Goal: Task Accomplishment & Management: Complete application form

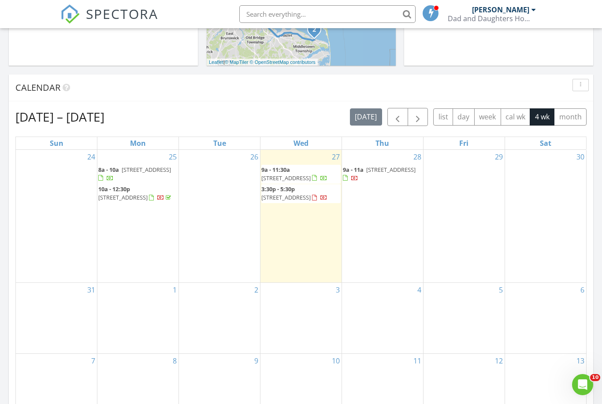
click at [460, 197] on div "29" at bounding box center [464, 216] width 81 height 133
click at [462, 185] on div "29" at bounding box center [464, 216] width 81 height 133
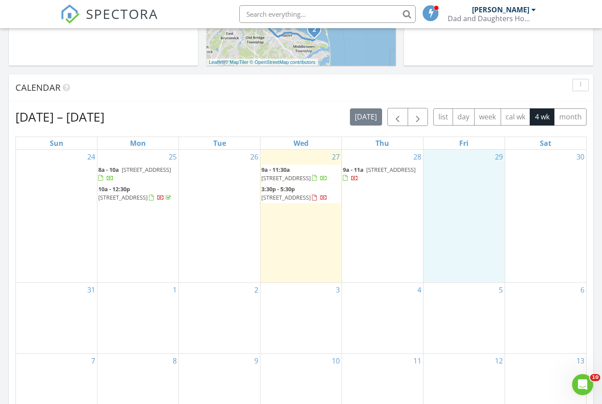
click at [475, 175] on div "29" at bounding box center [464, 216] width 81 height 133
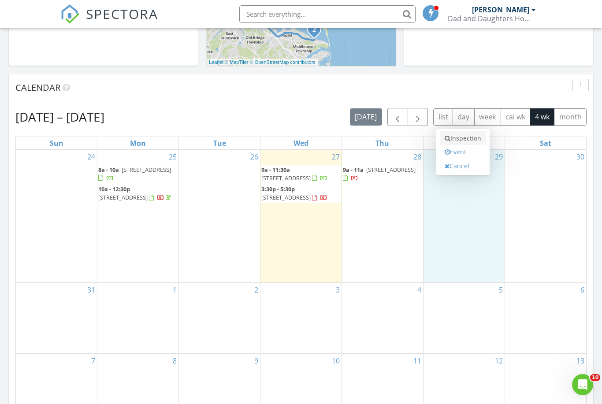
click at [456, 140] on link "Inspection" at bounding box center [463, 138] width 45 height 14
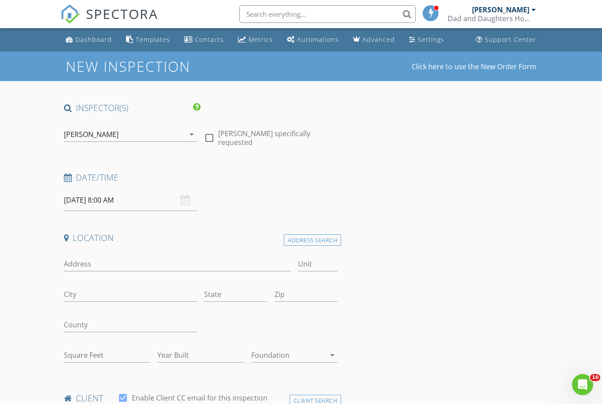
click at [208, 137] on div at bounding box center [209, 138] width 15 height 15
checkbox input "true"
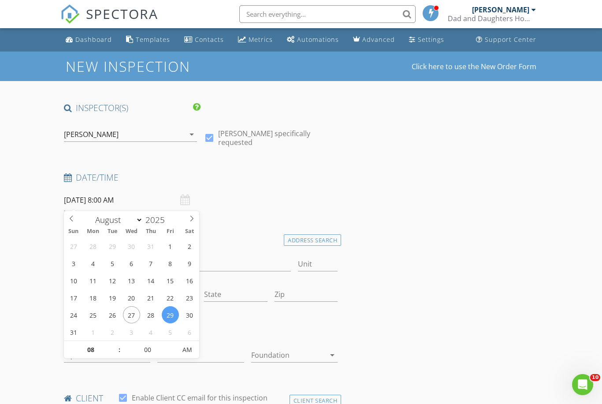
click at [89, 199] on input "08/29/2025 8:00 AM" at bounding box center [131, 201] width 134 height 22
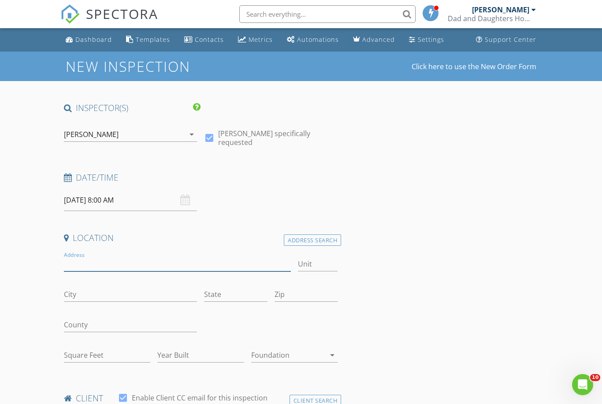
click at [208, 263] on input "Address" at bounding box center [177, 264] width 227 height 15
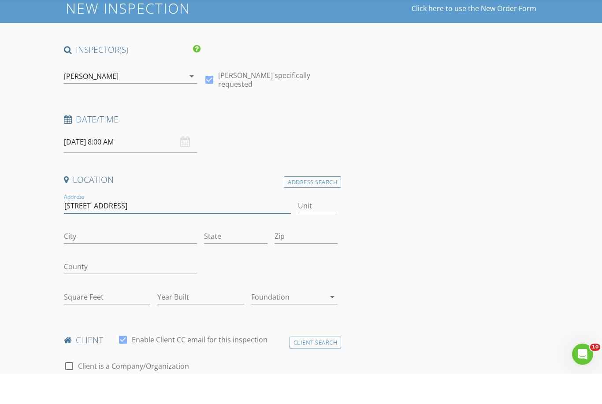
scroll to position [28, 0]
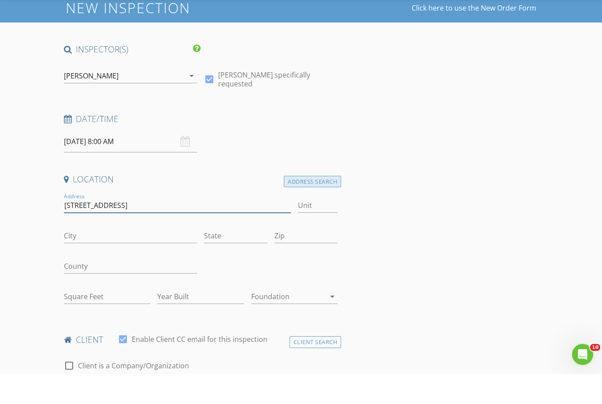
type input "152 harvest ave"
click at [311, 206] on div "Address Search" at bounding box center [312, 212] width 57 height 12
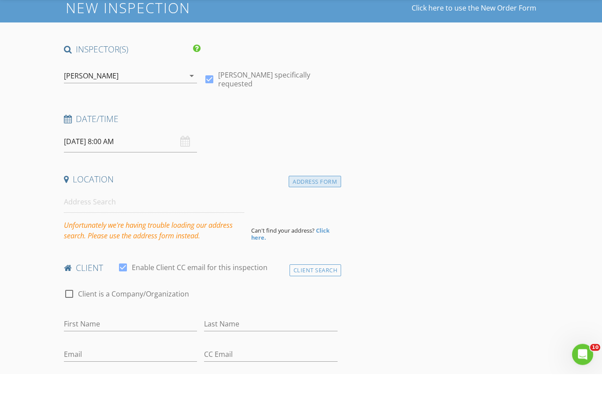
scroll to position [59, 0]
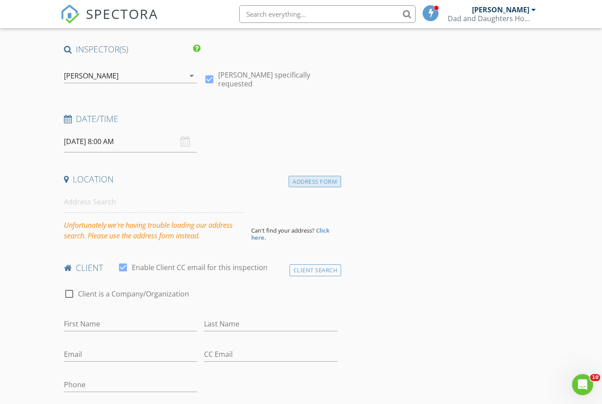
click at [313, 181] on div "Address Form" at bounding box center [315, 182] width 52 height 12
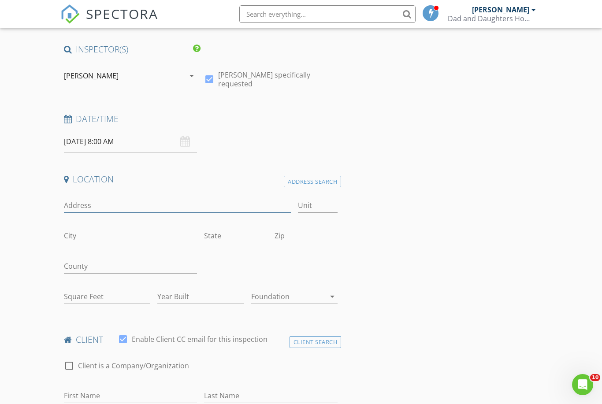
click at [236, 208] on input "Address" at bounding box center [177, 205] width 227 height 15
type input "152 Harvest Ave"
click at [115, 235] on input "City" at bounding box center [131, 236] width 134 height 15
type input "Staten Island"
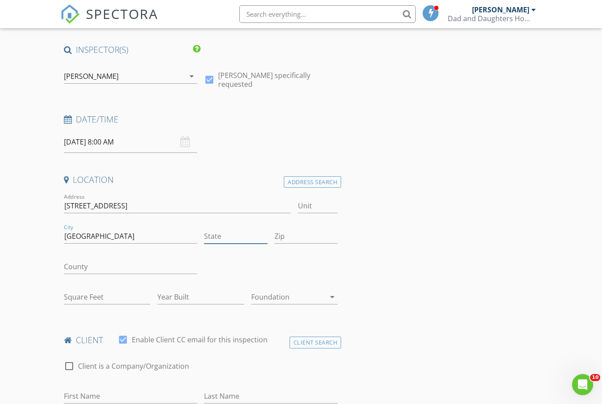
click at [225, 235] on input "State" at bounding box center [235, 236] width 63 height 15
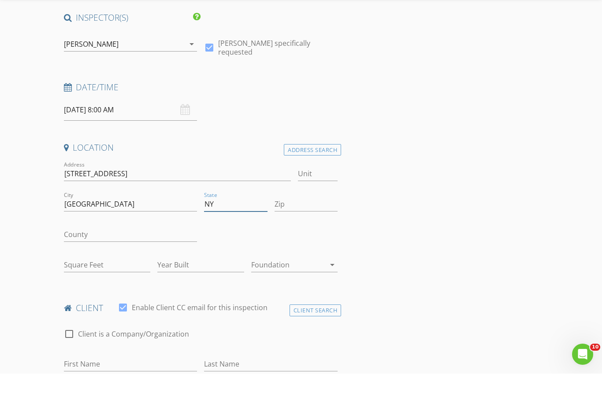
scroll to position [100, 0]
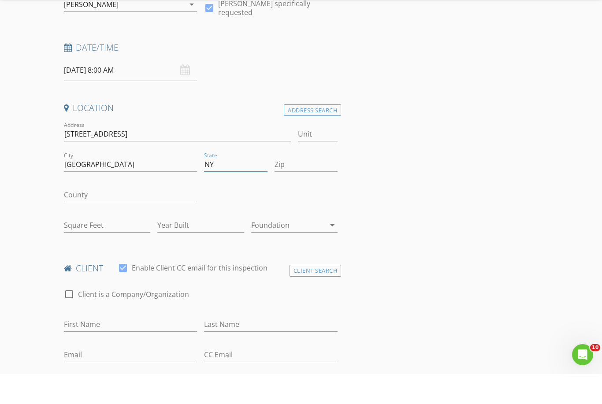
type input "NY"
click at [111, 347] on input "First Name" at bounding box center [131, 354] width 134 height 15
type input "Gaetano"
type input "Giunta"
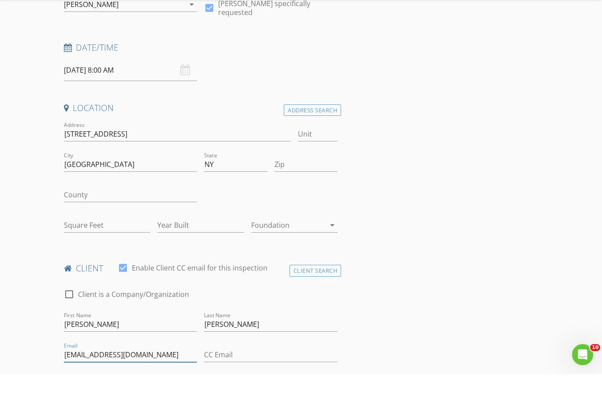
type input "Gaetanojg3@gmail.com"
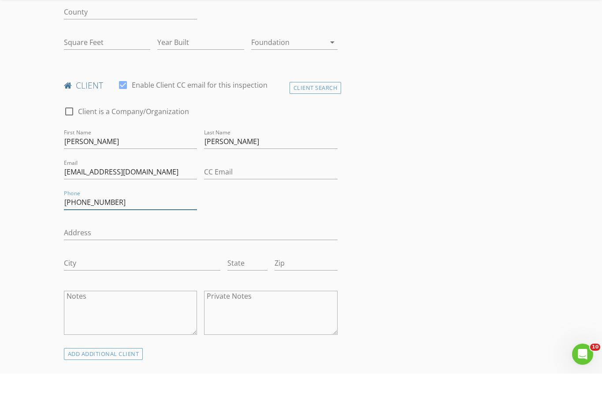
type input "646-322-3796"
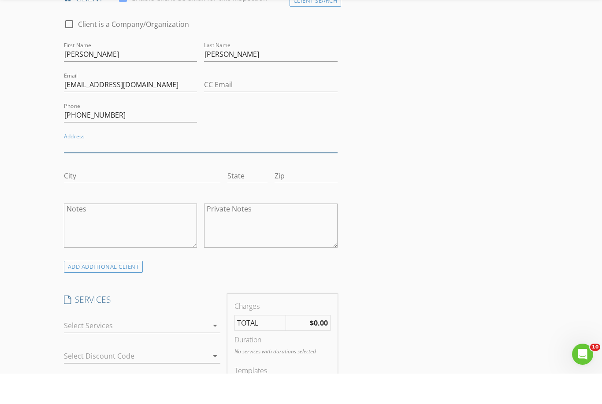
scroll to position [389, 0]
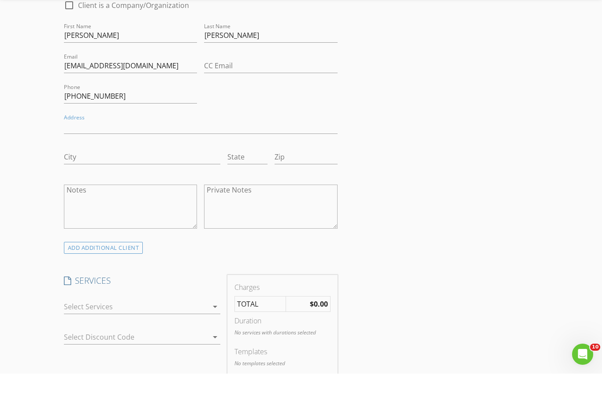
click at [197, 330] on div at bounding box center [136, 337] width 145 height 14
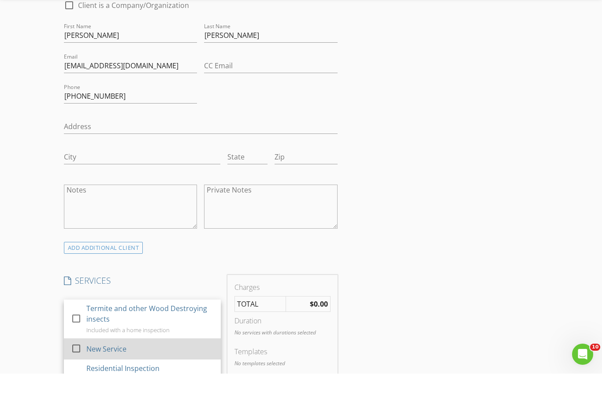
scroll to position [420, 0]
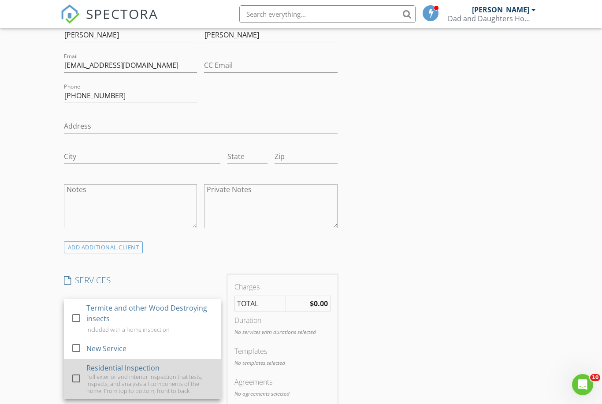
click at [132, 363] on div "Residential Inspection" at bounding box center [122, 368] width 73 height 11
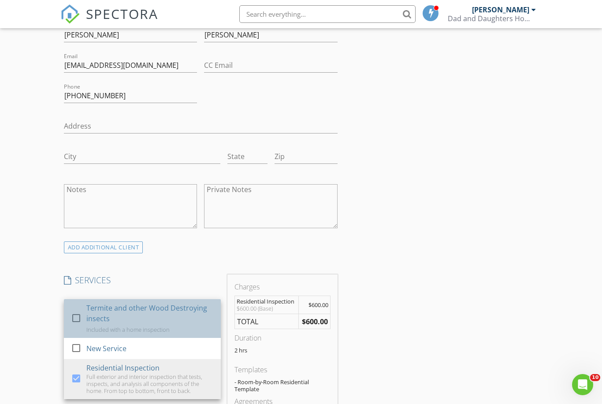
click at [132, 316] on div "Termite and other Wood Destroying insects" at bounding box center [149, 313] width 127 height 21
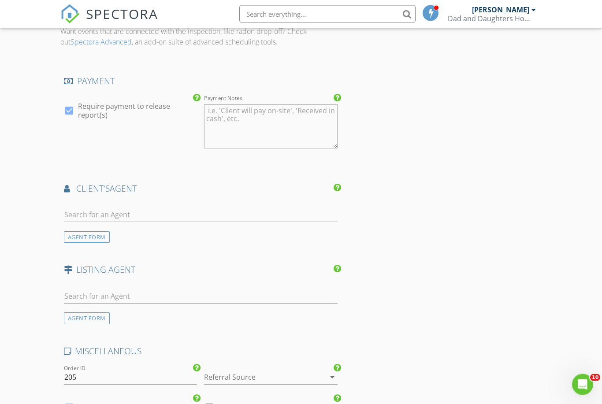
scroll to position [912, 0]
click at [103, 213] on input "text" at bounding box center [201, 215] width 274 height 15
type input "Michael c"
click at [90, 236] on div "AGENT FORM" at bounding box center [87, 237] width 46 height 12
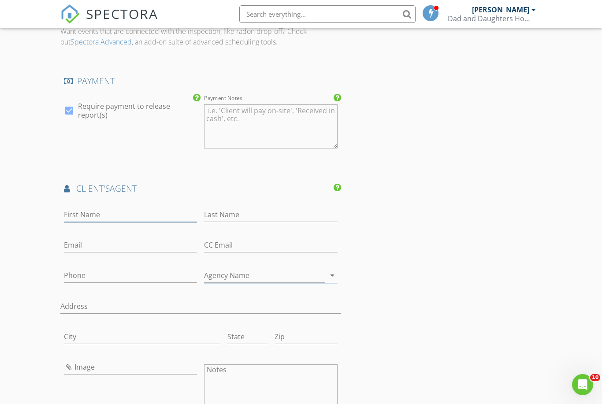
click at [101, 213] on input "First Name" at bounding box center [131, 215] width 134 height 15
type input "Michael"
type input "Chindemi"
click at [119, 270] on input "Phone" at bounding box center [131, 276] width 134 height 15
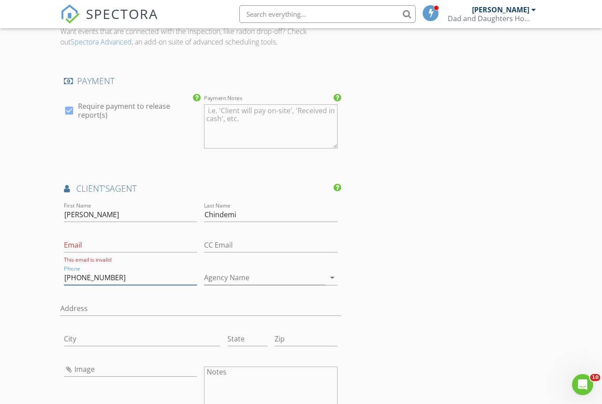
type input "347-994-6789"
click at [490, 296] on div "INSPECTOR(S) check_box Michael Zarcone PRIMARY Michael Zarcone arrow_drop_down …" at bounding box center [301, 76] width 482 height 1772
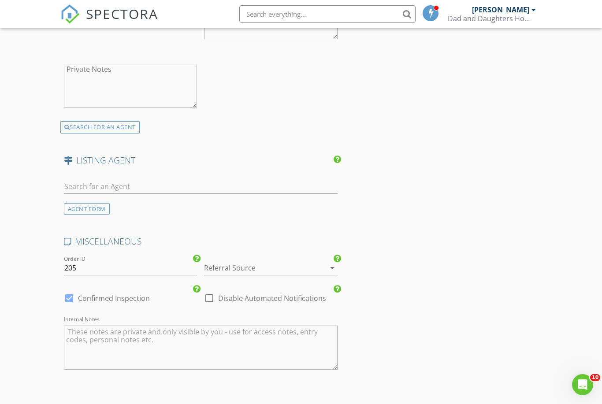
scroll to position [1285, 0]
click at [273, 265] on div at bounding box center [258, 267] width 109 height 14
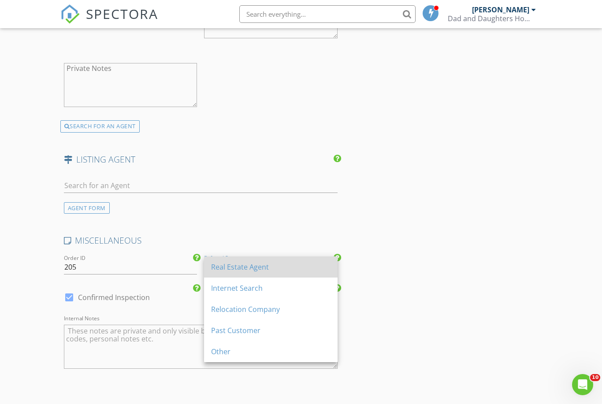
click at [260, 268] on div "Real Estate Agent" at bounding box center [270, 267] width 119 height 11
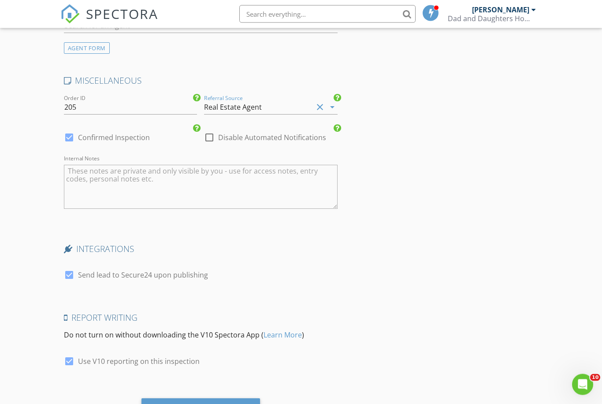
scroll to position [1458, 0]
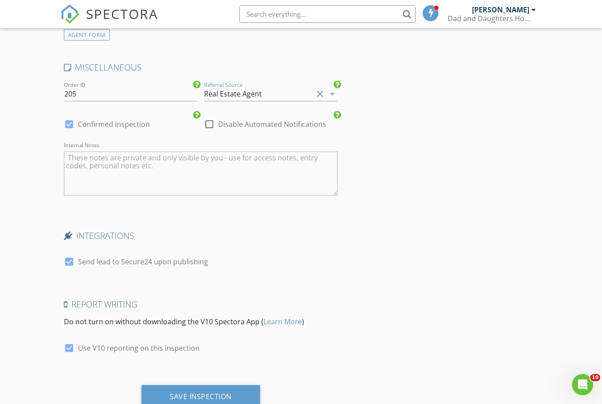
click at [125, 348] on label "Use V10 reporting on this inspection" at bounding box center [139, 348] width 122 height 9
checkbox input "false"
click at [195, 392] on div "Save Inspection" at bounding box center [201, 396] width 62 height 9
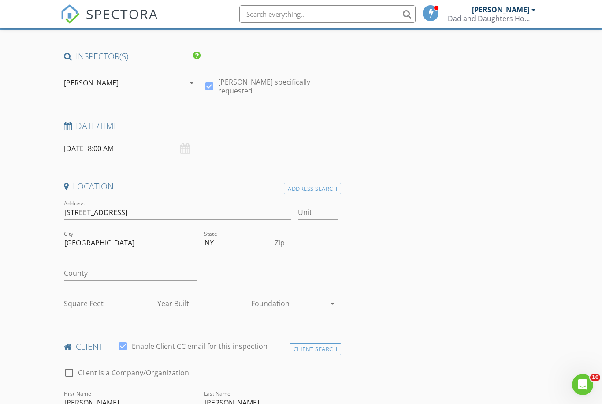
scroll to position [53, 0]
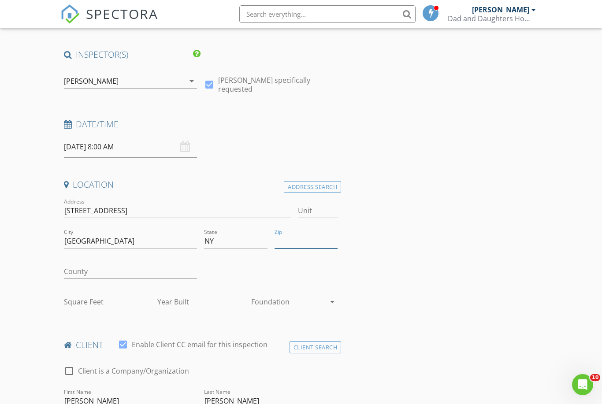
click at [290, 240] on input "Zip" at bounding box center [306, 241] width 63 height 15
type input "10310"
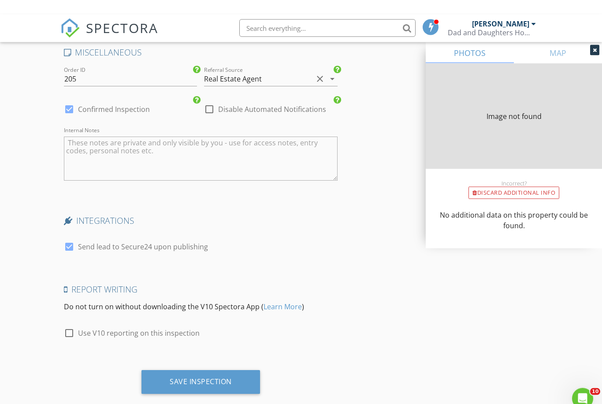
type input "1312"
type input "1935"
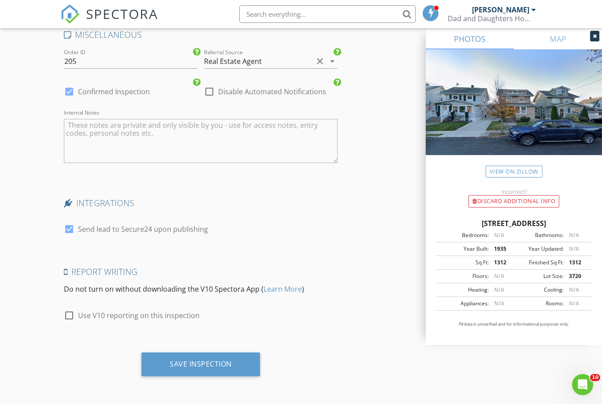
scroll to position [1575, 0]
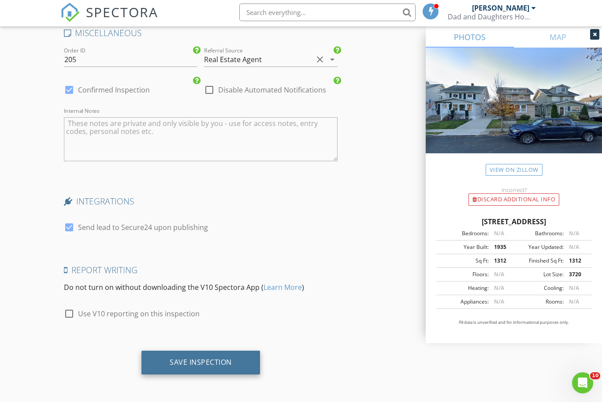
type input "10310"
click at [207, 360] on div "Save Inspection" at bounding box center [201, 364] width 62 height 9
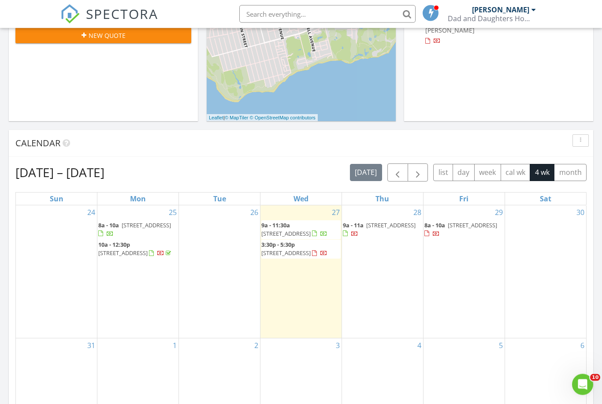
scroll to position [258, 0]
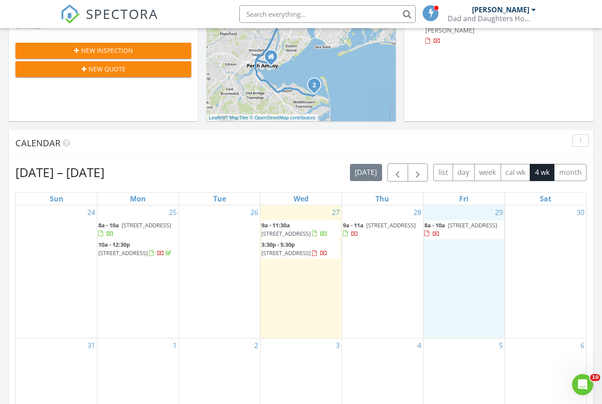
click at [467, 271] on div "29 8a - 10a [STREET_ADDRESS]" at bounding box center [464, 271] width 81 height 133
click at [462, 230] on link "Inspection" at bounding box center [463, 235] width 45 height 14
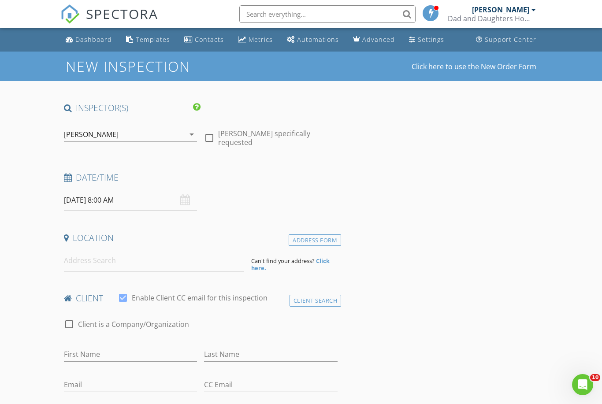
click at [207, 139] on div at bounding box center [209, 138] width 15 height 15
checkbox input "true"
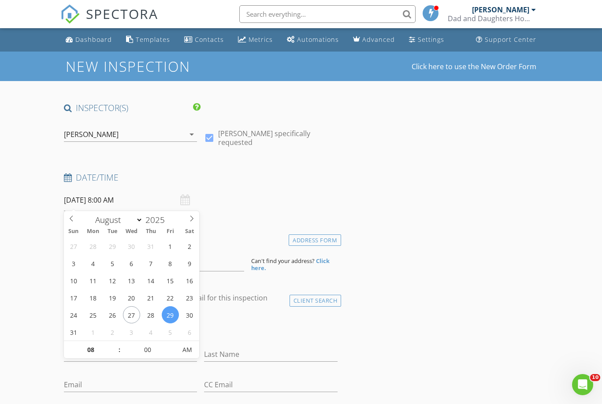
click at [116, 199] on input "[DATE] 8:00 AM" at bounding box center [131, 201] width 134 height 22
type input "11"
type input "[DATE] 11:00 AM"
click at [231, 258] on input at bounding box center [154, 261] width 180 height 22
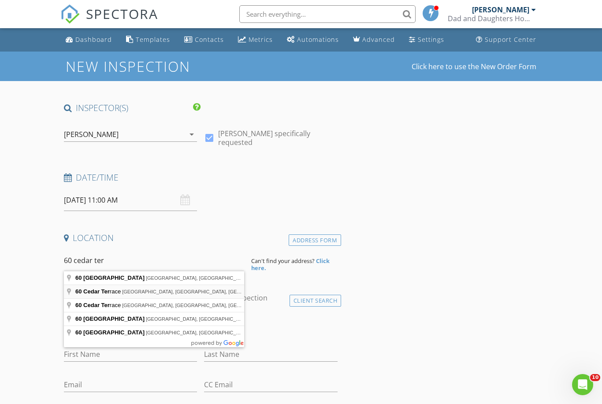
type input "60 Cedar Terrace, Staten Island, NY, USA"
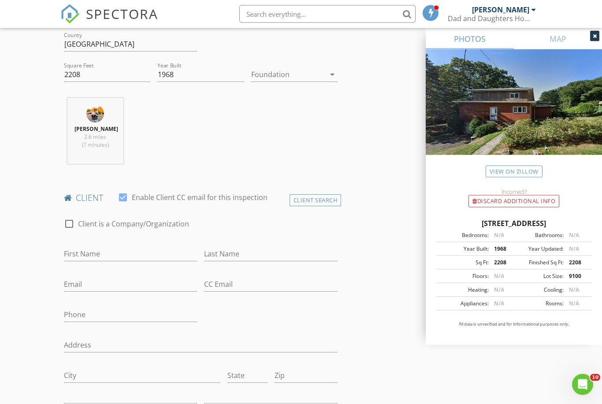
scroll to position [305, 0]
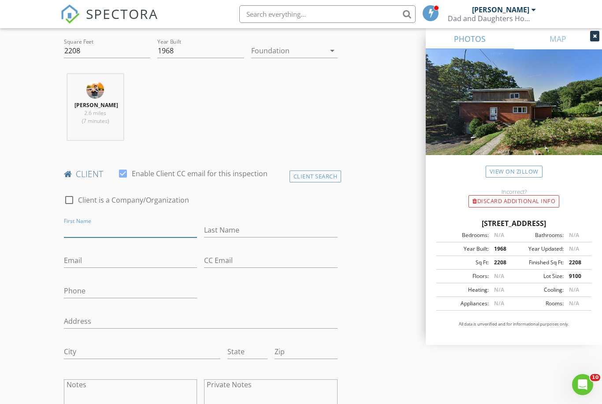
click at [135, 235] on input "First Name" at bounding box center [131, 230] width 134 height 15
type input "[PERSON_NAME]"
click at [249, 234] on input "Last Name" at bounding box center [271, 230] width 134 height 15
type input "[PERSON_NAME]"
click at [102, 267] on input "Email" at bounding box center [131, 261] width 134 height 15
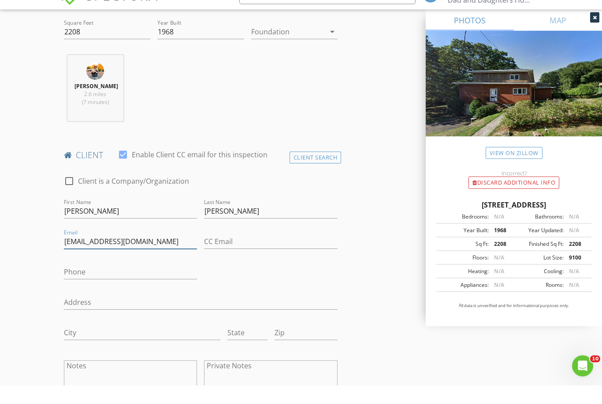
type input "[EMAIL_ADDRESS][DOMAIN_NAME]"
click at [97, 284] on input "Phone" at bounding box center [131, 291] width 134 height 15
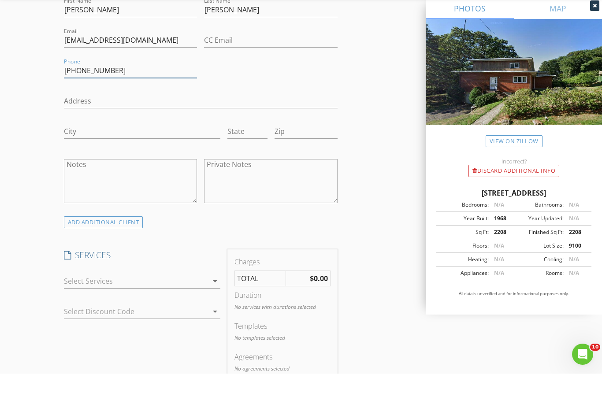
scroll to position [500, 0]
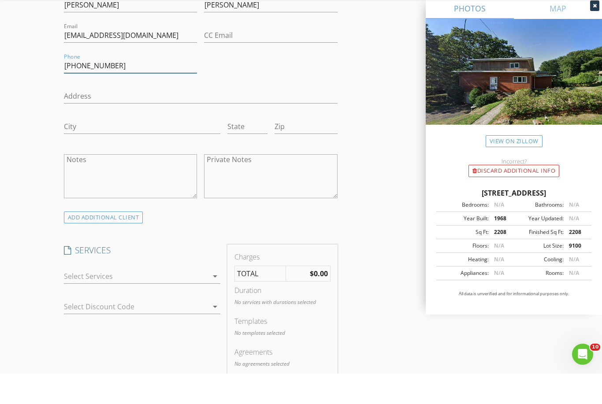
type input "[PHONE_NUMBER]"
click at [144, 300] on div at bounding box center [136, 307] width 145 height 14
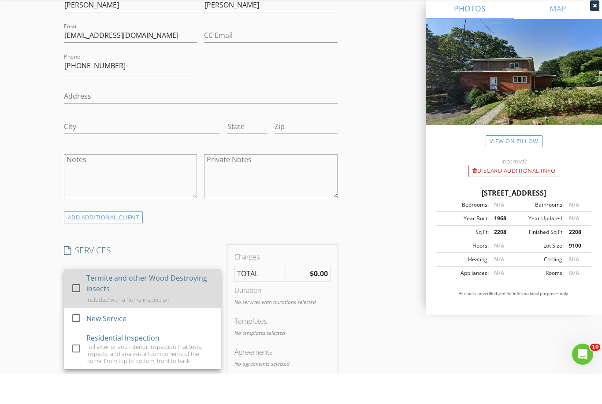
scroll to position [530, 0]
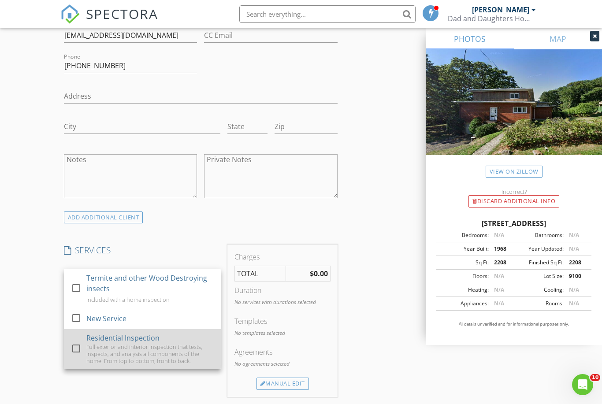
click at [120, 343] on div "Residential Inspection" at bounding box center [122, 338] width 73 height 11
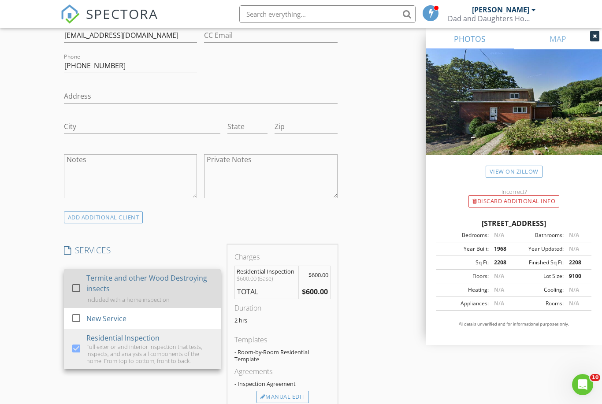
click at [103, 286] on div "Termite and other Wood Destroying insects" at bounding box center [149, 283] width 127 height 21
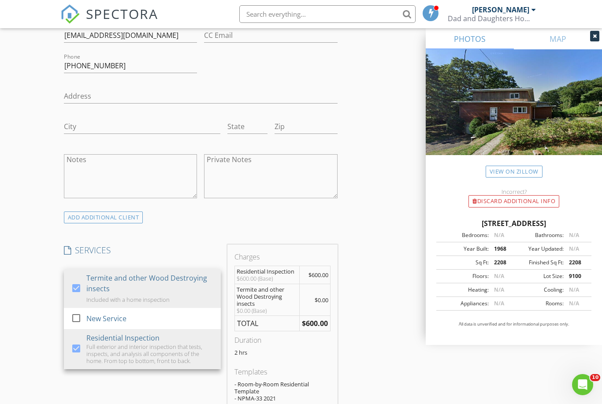
click at [358, 297] on div "INSPECTOR(S) check_box Michael Zarcone PRIMARY Michael Zarcone arrow_drop_down …" at bounding box center [301, 367] width 482 height 1590
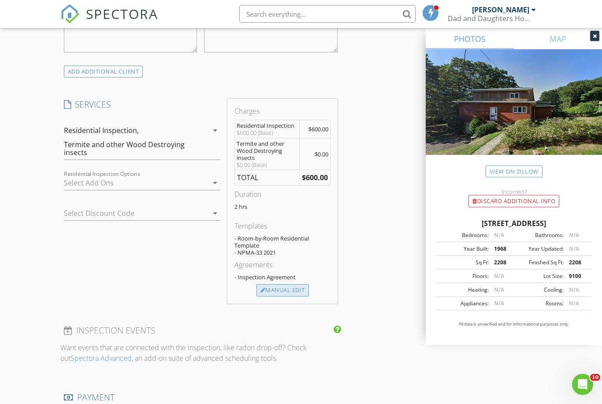
click at [279, 295] on div "Manual Edit" at bounding box center [283, 291] width 52 height 12
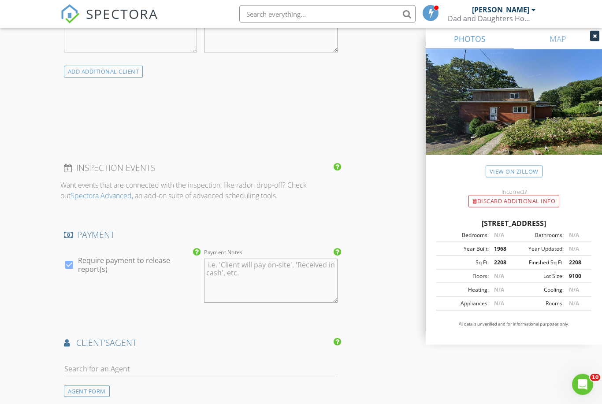
scroll to position [676, 0]
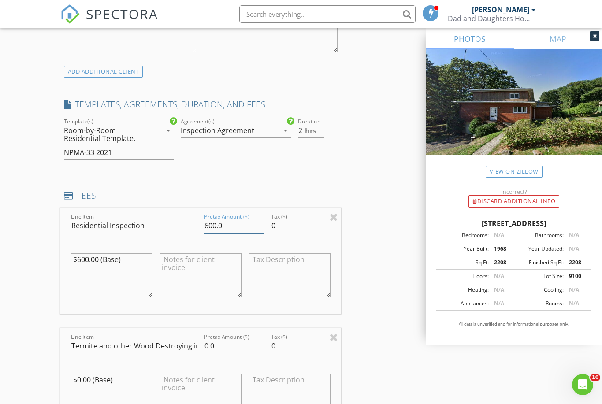
click at [217, 231] on input "600.0" at bounding box center [234, 226] width 60 height 15
type input "925.0"
click at [87, 265] on textarea "$600.00 (Base)" at bounding box center [112, 276] width 82 height 44
type textarea "$"
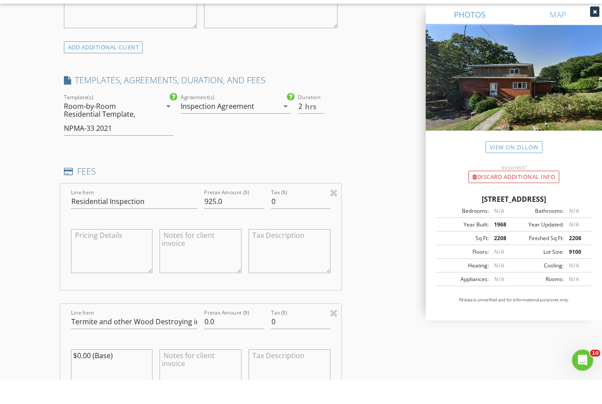
click at [213, 254] on textarea at bounding box center [201, 276] width 82 height 44
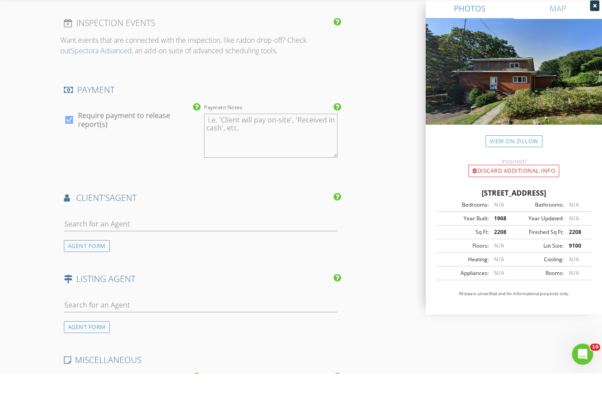
scroll to position [1158, 0]
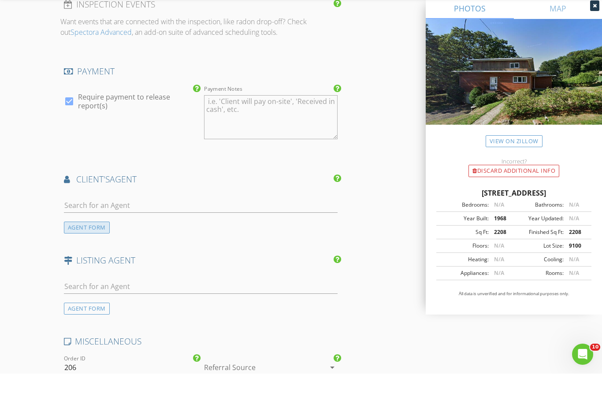
type textarea "Cash Discount $850"
click at [95, 252] on div "AGENT FORM" at bounding box center [87, 258] width 46 height 12
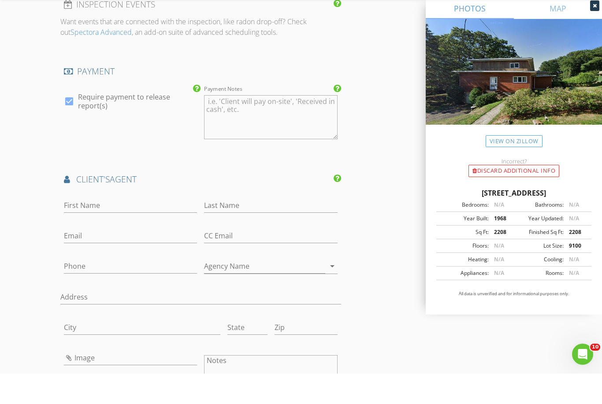
scroll to position [1188, 0]
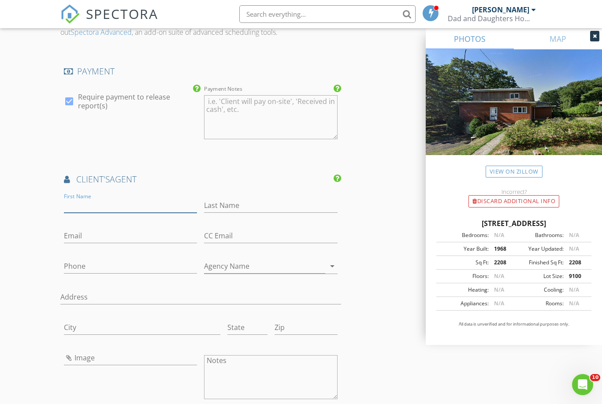
click at [105, 209] on input "First Name" at bounding box center [131, 205] width 134 height 15
type input "Fran"
click at [266, 213] on input "Last Name" at bounding box center [271, 205] width 134 height 15
type input "Tozzi"
click at [82, 240] on input "Email" at bounding box center [131, 236] width 134 height 15
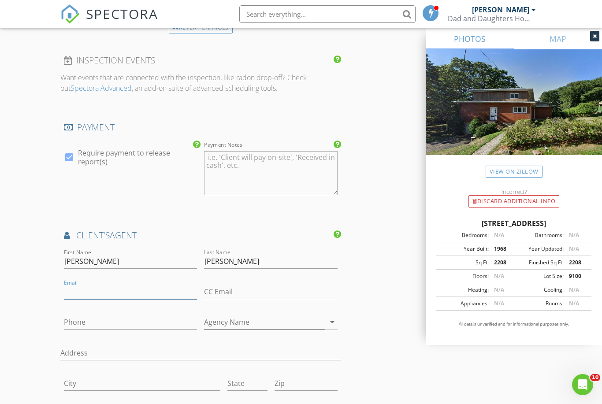
scroll to position [1124, 0]
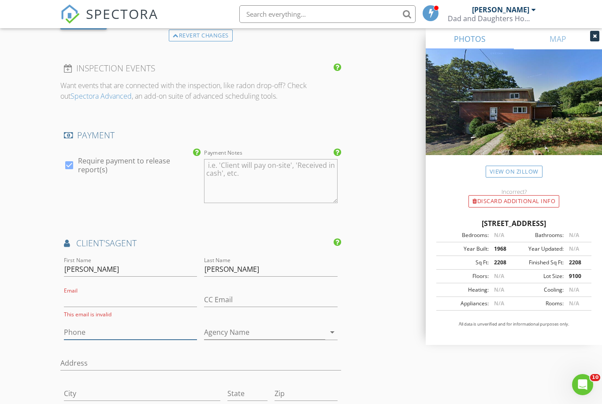
click at [93, 336] on input "Phone" at bounding box center [131, 332] width 134 height 15
type input "347-267-3878"
click at [78, 302] on input "Email" at bounding box center [131, 300] width 134 height 15
click at [116, 304] on input "Email" at bounding box center [131, 300] width 134 height 15
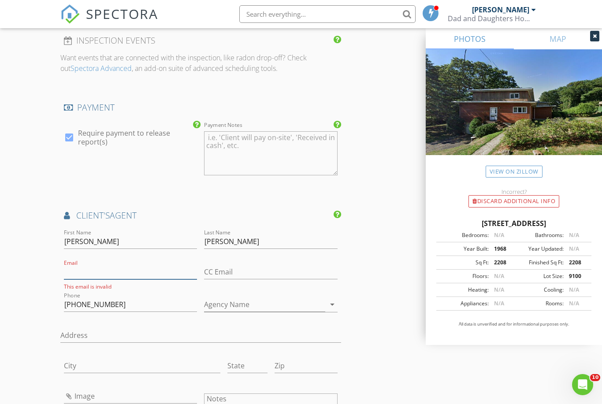
scroll to position [1152, 0]
click at [89, 276] on input "Email" at bounding box center [131, 272] width 134 height 15
paste input "mailto:fran@bhhscangianoestates.com"
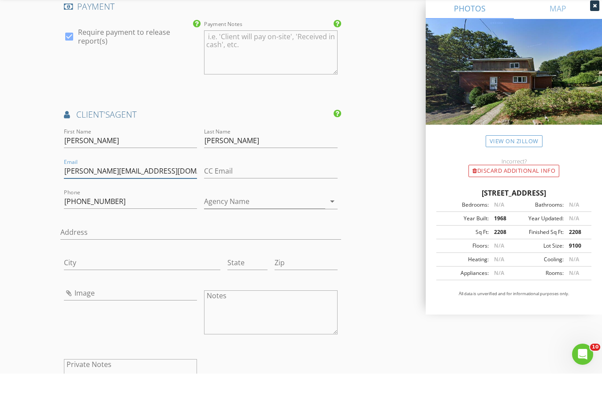
scroll to position [1228, 0]
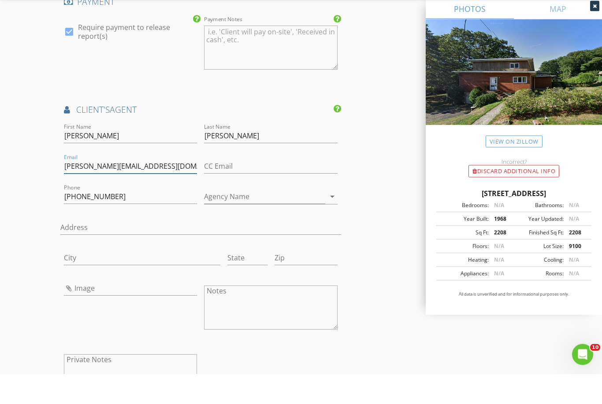
type input "fran@bhhscangianoestates.com"
click at [281, 220] on input "Agency Name" at bounding box center [264, 227] width 121 height 15
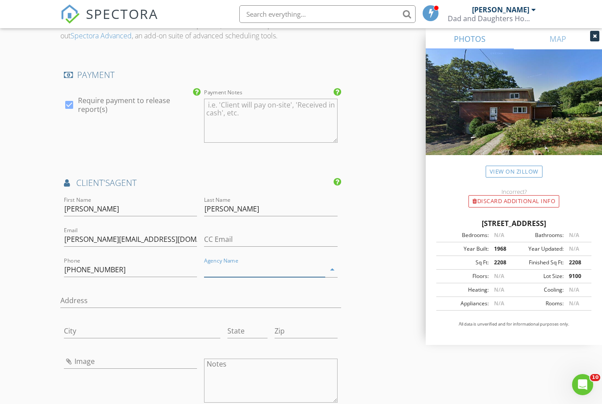
scroll to position [1184, 0]
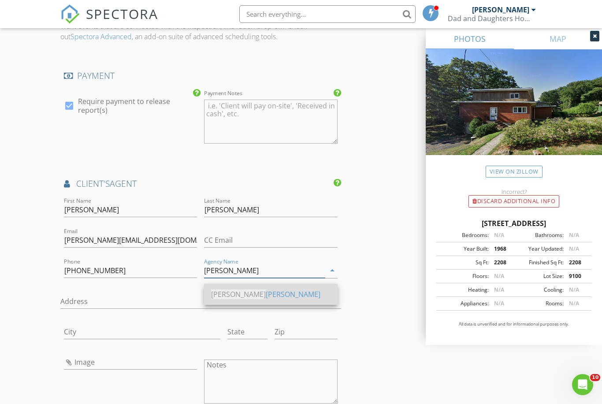
click at [256, 298] on div "Berk shire Hathaway" at bounding box center [270, 294] width 119 height 11
type input "Berkshire Hathaway"
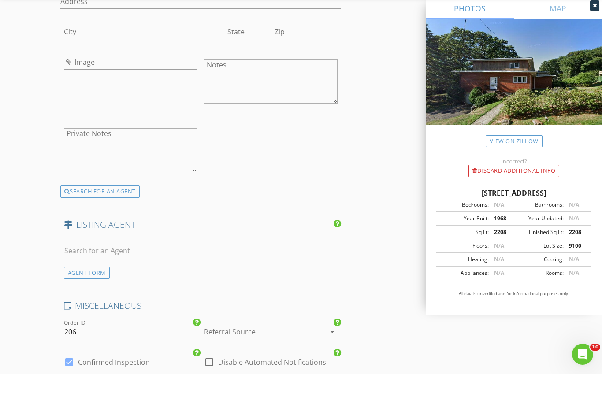
scroll to position [1478, 0]
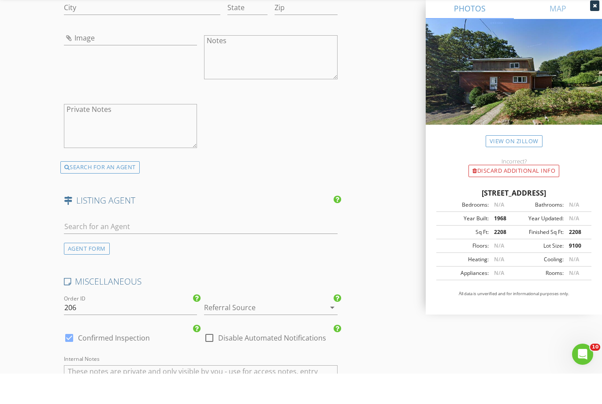
click at [227, 331] on div at bounding box center [258, 338] width 109 height 14
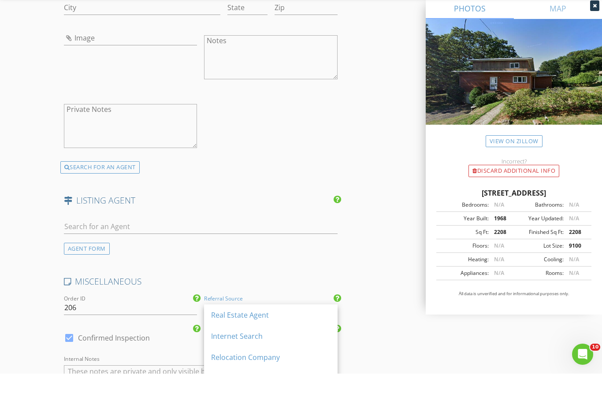
scroll to position [1509, 0]
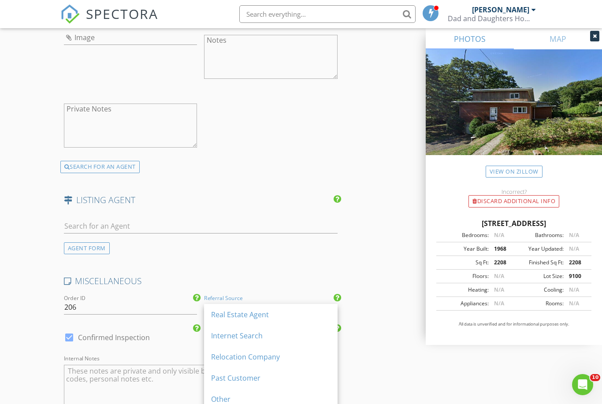
click at [227, 314] on div "Real Estate Agent" at bounding box center [270, 315] width 119 height 11
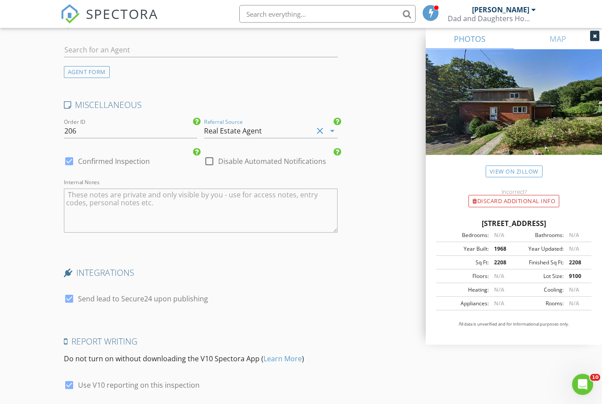
scroll to position [1730, 0]
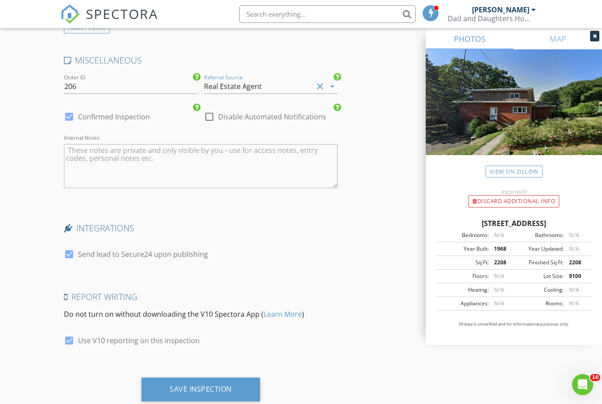
click at [165, 343] on label "Use V10 reporting on this inspection" at bounding box center [139, 340] width 122 height 9
checkbox input "false"
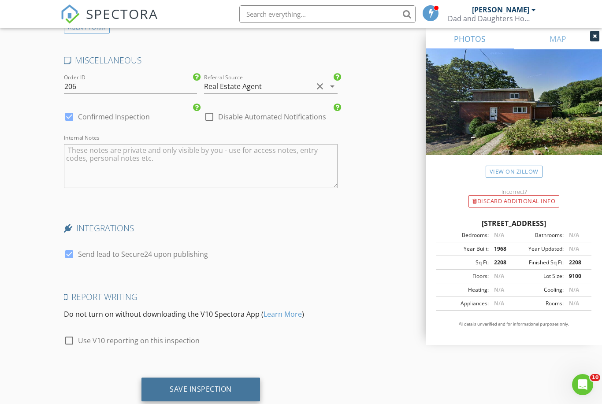
click at [181, 392] on div "Save Inspection" at bounding box center [201, 389] width 62 height 9
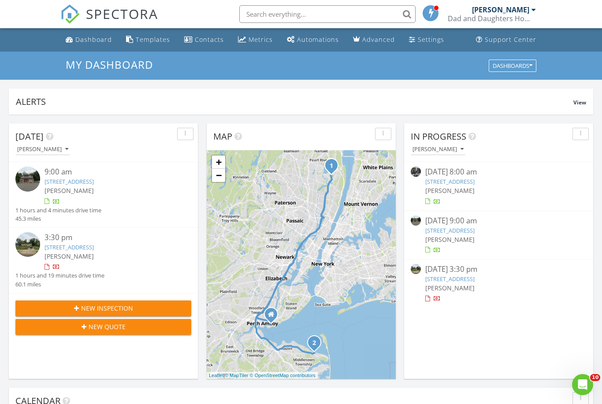
click at [94, 182] on link "[STREET_ADDRESS]" at bounding box center [69, 182] width 49 height 8
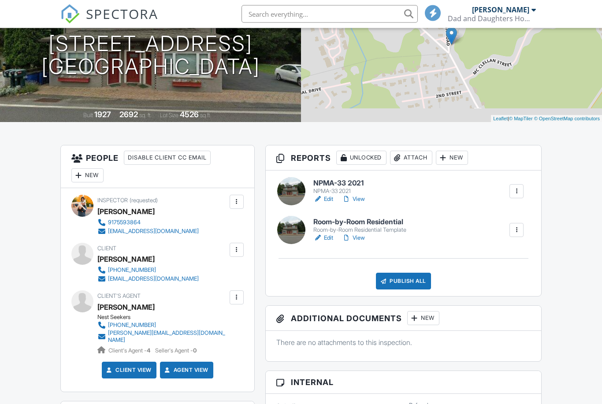
scroll to position [124, 0]
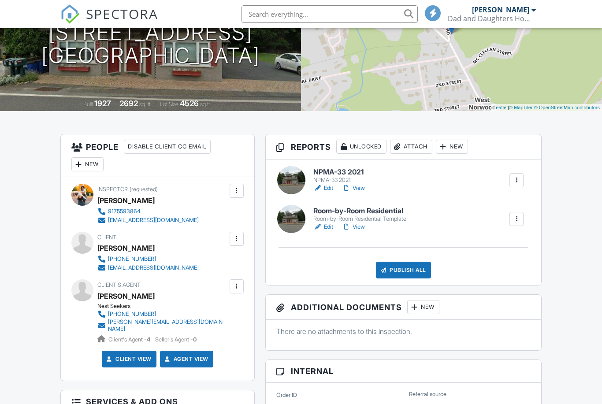
click at [234, 291] on div at bounding box center [236, 286] width 9 height 9
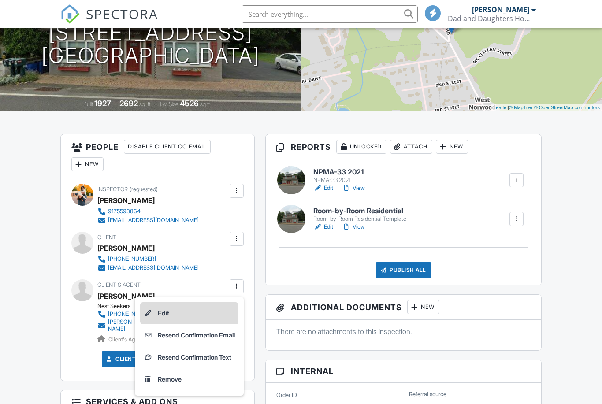
click at [200, 316] on li "Edit" at bounding box center [189, 313] width 98 height 22
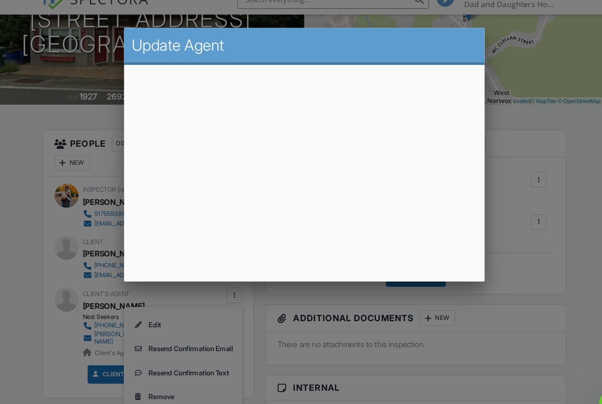
scroll to position [133, 0]
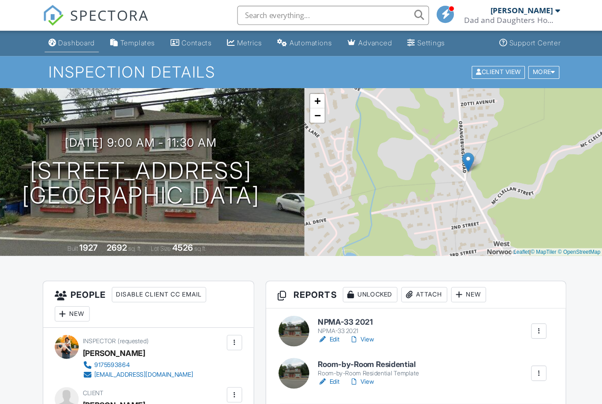
click at [63, 32] on link "Dashboard" at bounding box center [87, 40] width 50 height 16
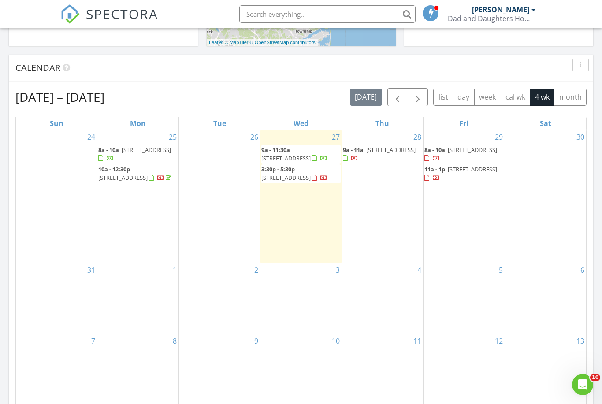
scroll to position [335, 0]
